Goal: Navigation & Orientation: Find specific page/section

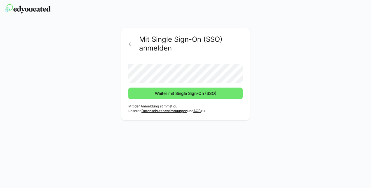
click at [289, 71] on div "Mit Single Sign-On (SSO) anmelden Weiter mit Single Sign-On (SSO) Mit der Anmel…" at bounding box center [185, 75] width 329 height 95
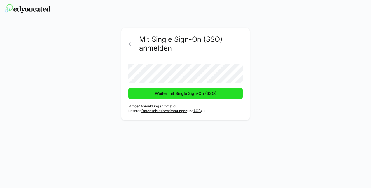
click at [218, 96] on span "Weiter mit Single Sign-On (SSO)" at bounding box center [185, 93] width 114 height 12
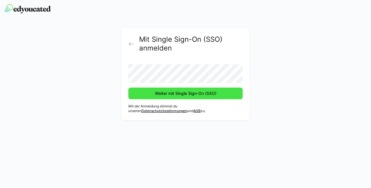
click at [213, 91] on span "Weiter mit Single Sign-On (SSO)" at bounding box center [185, 93] width 63 height 6
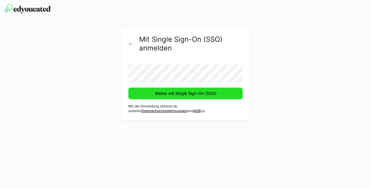
click at [179, 93] on span "Weiter mit Single Sign-On (SSO)" at bounding box center [185, 93] width 63 height 6
click at [185, 92] on span "Weiter mit Single Sign-On (SSO)" at bounding box center [185, 93] width 63 height 6
click at [173, 92] on span "Weiter mit Single Sign-On (SSO)" at bounding box center [185, 93] width 63 height 6
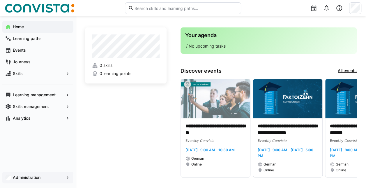
click at [0, 0] on app-navigation-label "Administration" at bounding box center [0, 0] width 0 height 0
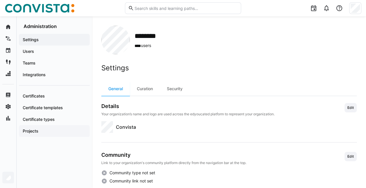
click at [0, 0] on app-navigation-label "Projects" at bounding box center [0, 0] width 0 height 0
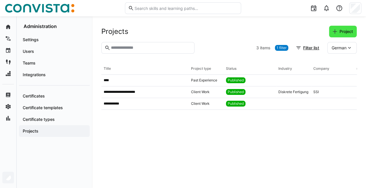
click at [331, 31] on span "Project" at bounding box center [343, 32] width 28 height 12
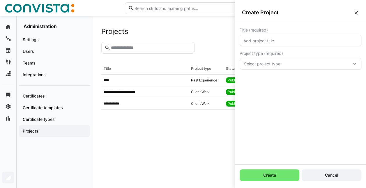
click at [356, 12] on eds-icon at bounding box center [357, 13] width 6 height 6
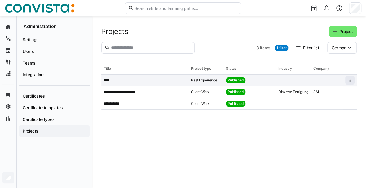
click at [196, 80] on span "Past Experience" at bounding box center [204, 80] width 26 height 5
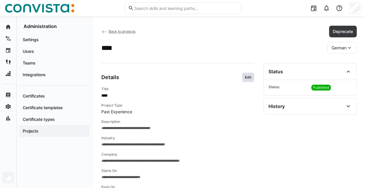
click at [250, 76] on span "Edit" at bounding box center [249, 77] width 8 height 5
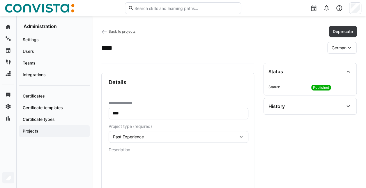
click at [219, 55] on app-header-sidebar-layout "**********" at bounding box center [229, 176] width 256 height 301
click at [111, 32] on span "Back to projects" at bounding box center [122, 31] width 27 height 4
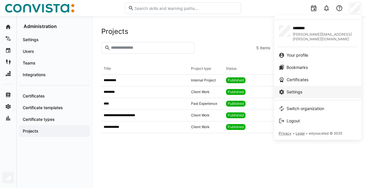
click at [310, 89] on div "Settings" at bounding box center [318, 92] width 78 height 6
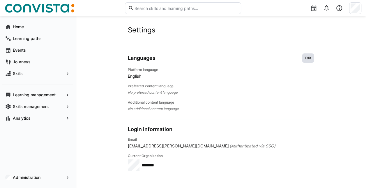
click at [310, 59] on span "Edit" at bounding box center [309, 58] width 8 height 5
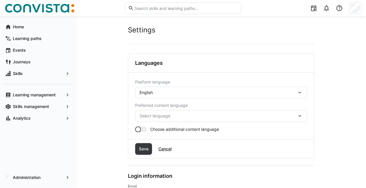
click at [169, 96] on div "English" at bounding box center [221, 93] width 172 height 12
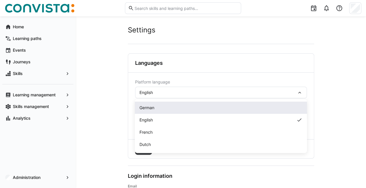
click at [163, 108] on div "German" at bounding box center [221, 108] width 163 height 6
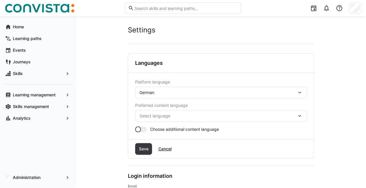
click at [109, 97] on app-user-settings "Settings Account Languages Platform language German Preferred content language …" at bounding box center [221, 122] width 272 height 192
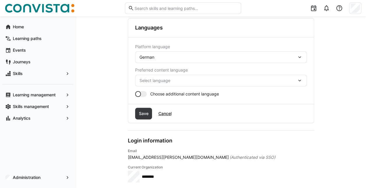
scroll to position [38, 0]
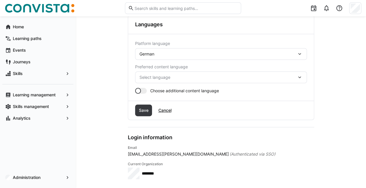
click at [178, 73] on div "Select language" at bounding box center [221, 77] width 172 height 12
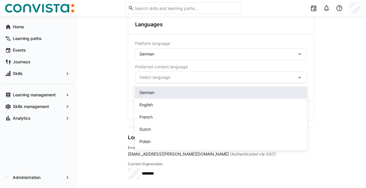
click at [167, 94] on div "German" at bounding box center [221, 93] width 163 height 6
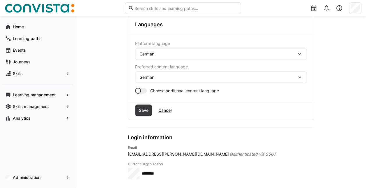
click at [146, 90] on div at bounding box center [141, 91] width 12 height 6
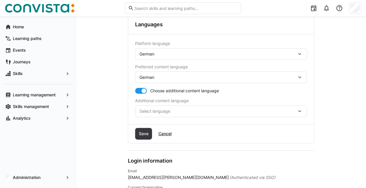
click at [138, 89] on div at bounding box center [141, 91] width 12 height 6
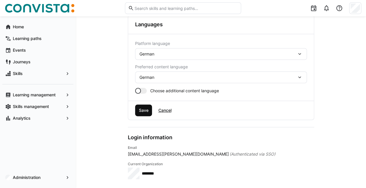
click at [143, 111] on span "Save" at bounding box center [143, 110] width 11 height 6
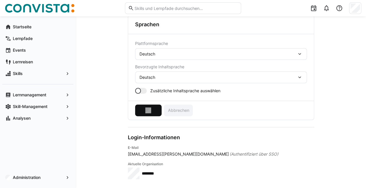
scroll to position [0, 0]
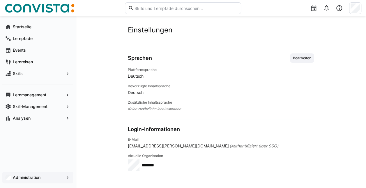
click at [0, 0] on app-navigation-label "Administration" at bounding box center [0, 0] width 0 height 0
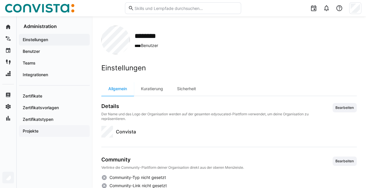
click at [41, 129] on span "Projekte" at bounding box center [54, 131] width 65 height 6
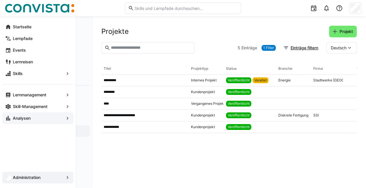
click at [35, 121] on div "Analysen" at bounding box center [37, 118] width 71 height 12
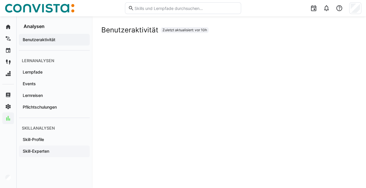
click at [0, 0] on app-navigation-label "Skill-Experten" at bounding box center [0, 0] width 0 height 0
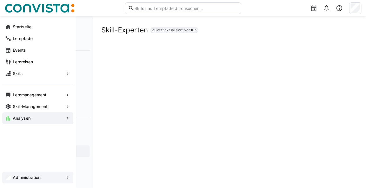
click at [3, 178] on div "Administration" at bounding box center [37, 177] width 71 height 12
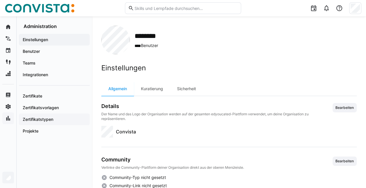
click at [0, 0] on app-navigation-label "Zertifikatstypen" at bounding box center [0, 0] width 0 height 0
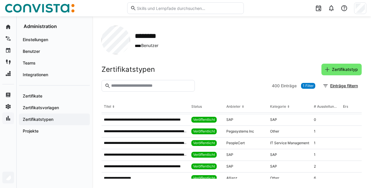
scroll to position [515, 0]
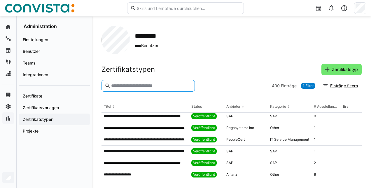
click at [152, 87] on input "text" at bounding box center [150, 85] width 81 height 5
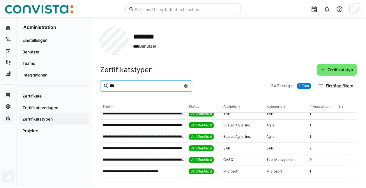
scroll to position [214, 0]
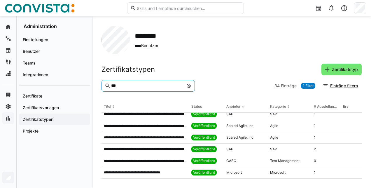
type input "***"
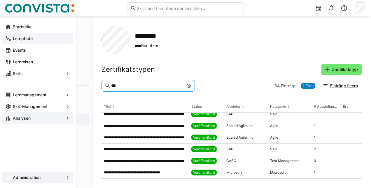
click at [0, 0] on app-navigation-label "Lernpfade" at bounding box center [0, 0] width 0 height 0
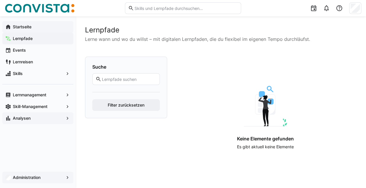
click at [33, 24] on span "Startseite" at bounding box center [41, 27] width 59 height 6
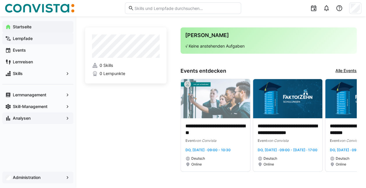
click at [353, 71] on link "Alle Events" at bounding box center [346, 71] width 21 height 6
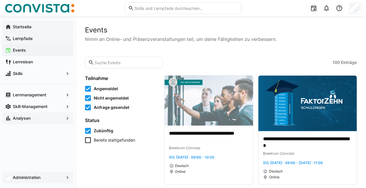
click at [31, 29] on span "Startseite" at bounding box center [41, 27] width 59 height 6
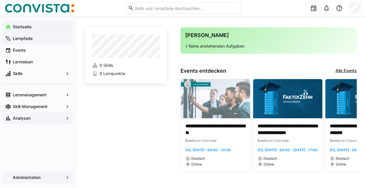
click at [31, 44] on div "Lernpfade" at bounding box center [37, 39] width 71 height 12
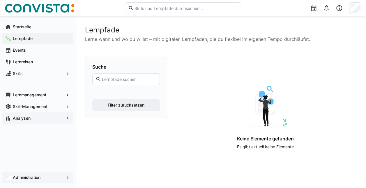
click at [137, 74] on eds-input at bounding box center [126, 79] width 68 height 12
type input "sap"
click at [92, 99] on button "Filter zurücksetzen" at bounding box center [126, 105] width 68 height 12
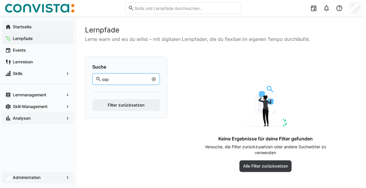
click at [0, 0] on app-navigation-label "Startseite" at bounding box center [0, 0] width 0 height 0
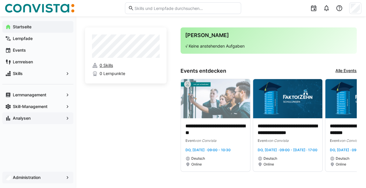
click at [108, 65] on span "0 Skills" at bounding box center [106, 65] width 13 height 6
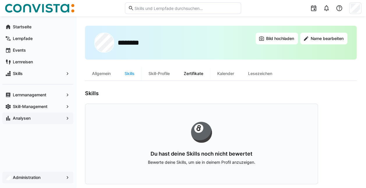
click at [197, 73] on div "Zertifikate" at bounding box center [194, 73] width 34 height 14
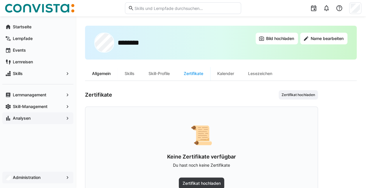
click at [104, 75] on div "Allgemein" at bounding box center [101, 73] width 33 height 14
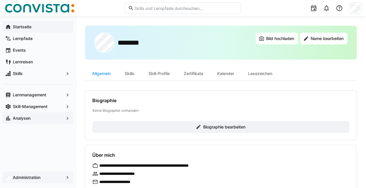
click at [0, 0] on app-navigation-label "Startseite" at bounding box center [0, 0] width 0 height 0
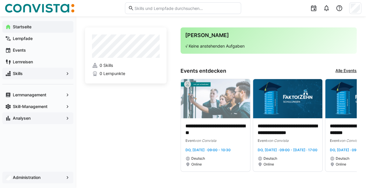
click at [33, 70] on div "Skills" at bounding box center [37, 74] width 71 height 12
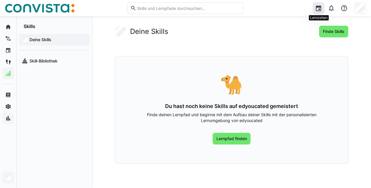
click at [318, 7] on eds-icon at bounding box center [318, 8] width 7 height 7
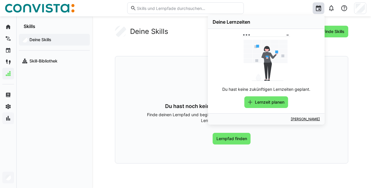
click at [169, 52] on div "Deine Skills Finde Skills 🐪 Du hast noch keine Skills auf edyoucated gemeistert…" at bounding box center [231, 95] width 233 height 138
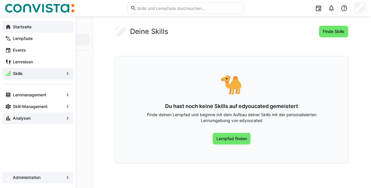
click at [0, 0] on app-navigation-label "Startseite" at bounding box center [0, 0] width 0 height 0
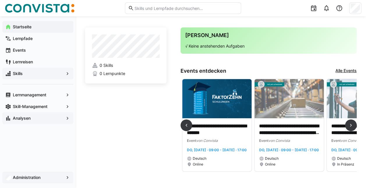
scroll to position [0, 148]
